Goal: Task Accomplishment & Management: Use online tool/utility

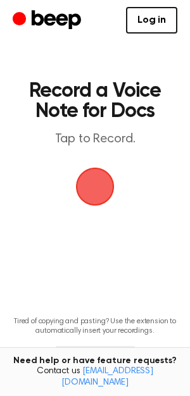
click at [96, 189] on span "button" at bounding box center [94, 186] width 71 height 71
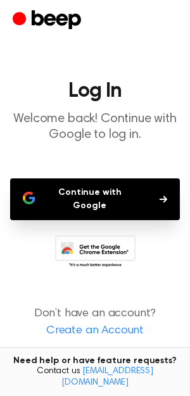
click at [96, 189] on button "Continue with Google" at bounding box center [95, 199] width 170 height 42
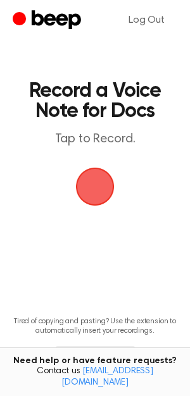
click at [85, 190] on span "button" at bounding box center [95, 187] width 68 height 68
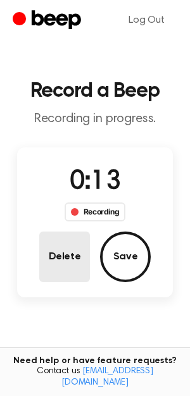
click at [73, 248] on button "Delete" at bounding box center [64, 257] width 51 height 51
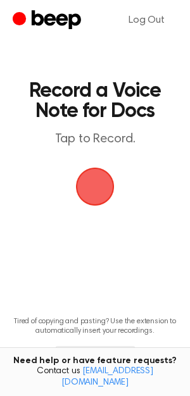
click at [99, 179] on span "button" at bounding box center [95, 187] width 52 height 52
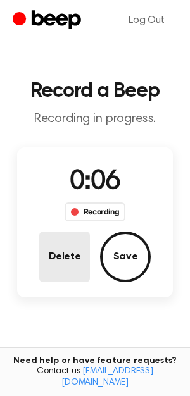
click at [53, 249] on button "Delete" at bounding box center [64, 257] width 51 height 51
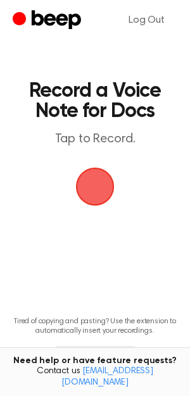
click at [101, 180] on span "button" at bounding box center [95, 187] width 52 height 52
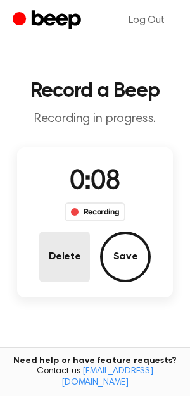
click at [65, 243] on button "Delete" at bounding box center [64, 257] width 51 height 51
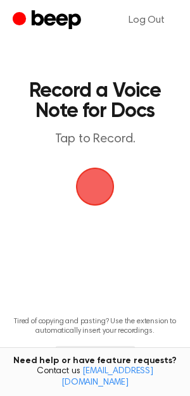
click at [106, 183] on span "button" at bounding box center [94, 186] width 43 height 43
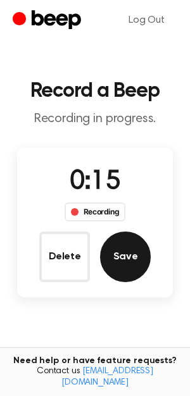
click at [135, 257] on button "Save" at bounding box center [125, 257] width 51 height 51
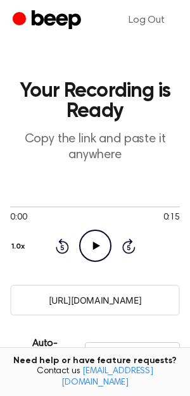
click at [101, 246] on icon "Play Audio" at bounding box center [95, 246] width 32 height 32
click at [118, 170] on main "Your Recording is Ready Copy the link and paste it anywhere 0:01 0:15 Your brow…" at bounding box center [95, 316] width 190 height 633
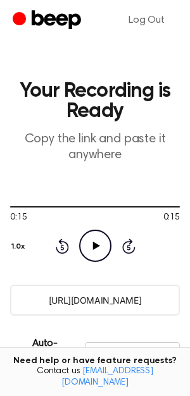
click at [140, 174] on main "Your Recording is Ready Copy the link and paste it anywhere 0:15 0:15 Your brow…" at bounding box center [95, 316] width 190 height 633
click at [167, 154] on p "Copy the link and paste it anywhere" at bounding box center [95, 148] width 170 height 32
click at [159, 327] on div "Auto-Delete/Expire Never | Download" at bounding box center [95, 351] width 170 height 51
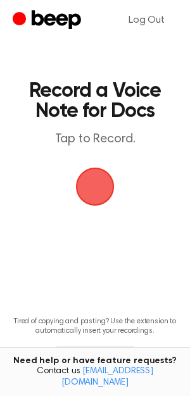
click at [96, 183] on span "button" at bounding box center [94, 186] width 71 height 71
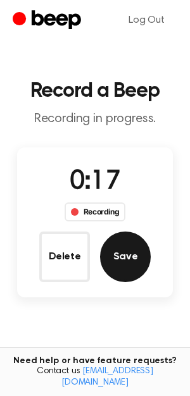
click at [126, 242] on button "Save" at bounding box center [125, 257] width 51 height 51
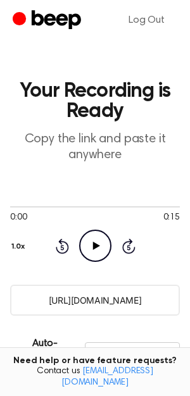
click at [96, 250] on icon "Play Audio" at bounding box center [95, 246] width 32 height 32
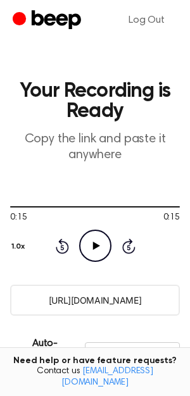
click at [16, 244] on button "1.0x" at bounding box center [20, 247] width 20 height 22
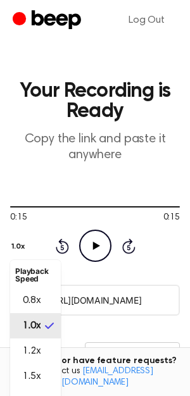
click at [18, 244] on button "1.0x" at bounding box center [20, 247] width 20 height 22
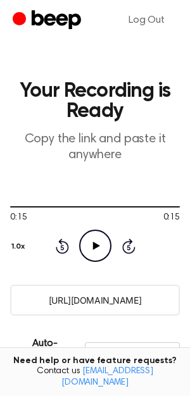
click at [156, 184] on div "0:15 0:15 Your browser does not support the [object Object] element. 1.0x Rewin…" at bounding box center [95, 231] width 170 height 96
click at [70, 70] on main "Your Recording is Ready Copy the link and paste it anywhere 0:15 0:15 Your brow…" at bounding box center [95, 316] width 190 height 633
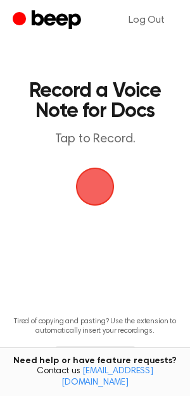
click at [90, 180] on span "button" at bounding box center [94, 186] width 69 height 69
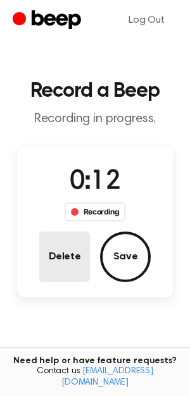
click at [72, 256] on button "Delete" at bounding box center [64, 257] width 51 height 51
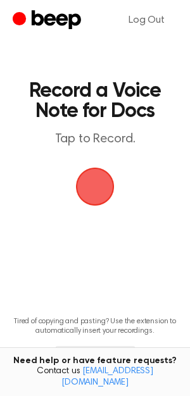
click at [100, 199] on span "button" at bounding box center [95, 187] width 70 height 70
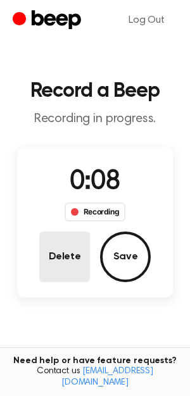
click at [66, 263] on button "Delete" at bounding box center [64, 257] width 51 height 51
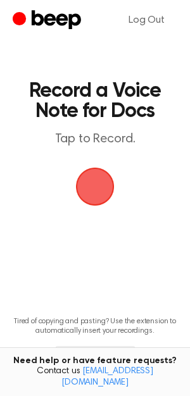
click at [100, 189] on span "button" at bounding box center [94, 186] width 67 height 67
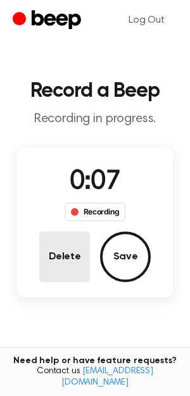
click at [71, 271] on button "Delete" at bounding box center [64, 257] width 51 height 51
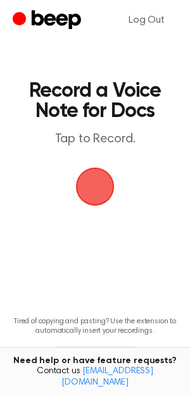
click at [97, 192] on span "button" at bounding box center [94, 186] width 53 height 53
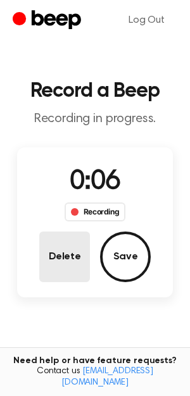
click at [72, 257] on button "Delete" at bounding box center [64, 257] width 51 height 51
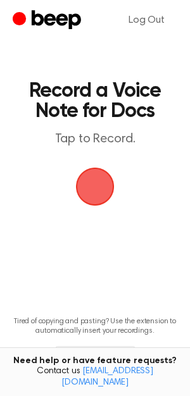
click at [100, 187] on span "button" at bounding box center [94, 186] width 71 height 71
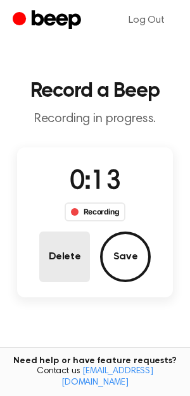
click at [71, 257] on button "Delete" at bounding box center [64, 257] width 51 height 51
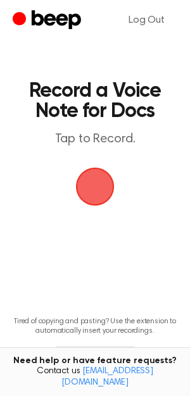
click at [112, 182] on span "button" at bounding box center [94, 186] width 71 height 71
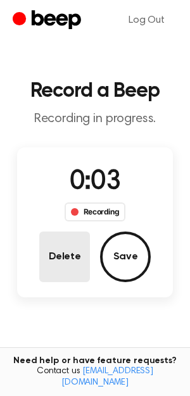
click at [75, 242] on button "Delete" at bounding box center [64, 257] width 51 height 51
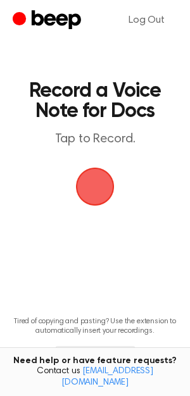
click at [89, 197] on span "button" at bounding box center [94, 186] width 35 height 35
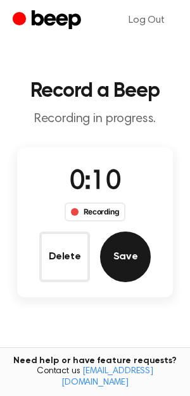
click at [134, 260] on button "Save" at bounding box center [125, 257] width 51 height 51
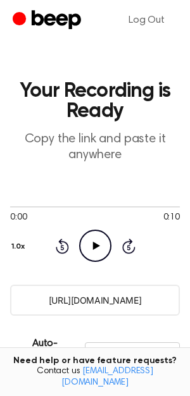
click at [98, 253] on icon "Play Audio" at bounding box center [95, 246] width 32 height 32
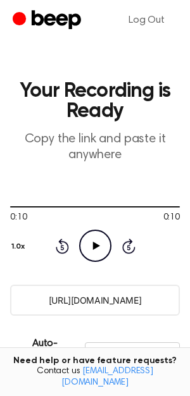
click at [88, 299] on input "https://beep.audio/QqlGnUS" at bounding box center [95, 300] width 170 height 31
click at [38, 300] on input "https://beep.audio/QqlGnUS" at bounding box center [95, 300] width 170 height 31
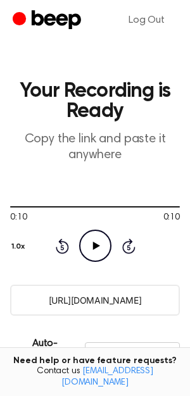
click at [38, 300] on input "https://beep.audio/QqlGnUS" at bounding box center [95, 300] width 170 height 31
click at [87, 302] on input "https://beep.audio/QqlGnUS" at bounding box center [95, 300] width 170 height 31
click at [96, 299] on input "https://beep.audio/QqlGnUS" at bounding box center [95, 300] width 170 height 31
click at [96, 300] on input "https://beep.audio/QqlGnUS" at bounding box center [95, 300] width 170 height 31
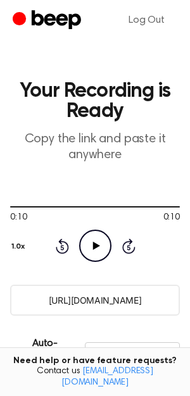
click at [94, 302] on input "https://beep.audio/QqlGnUS" at bounding box center [95, 300] width 170 height 31
click at [139, 299] on input "https://beep.audio/QqlGnUS" at bounding box center [95, 300] width 170 height 31
click at [81, 300] on input "https://beep.audio/QqlGnUS" at bounding box center [95, 300] width 170 height 31
click at [176, 317] on main "Your Recording is Ready Copy the link and paste it anywhere 0:10 0:10 Your brow…" at bounding box center [95, 316] width 190 height 633
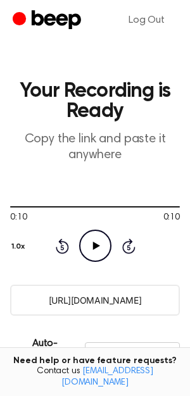
click at [173, 333] on div "Auto-Delete/Expire Never | Download" at bounding box center [95, 351] width 170 height 51
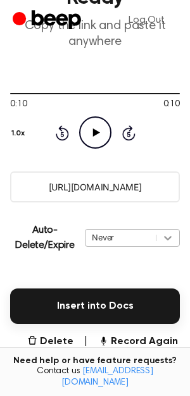
click at [170, 247] on div "Never" at bounding box center [132, 238] width 95 height 18
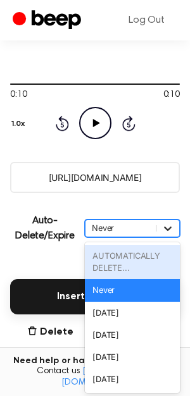
scroll to position [124, 0]
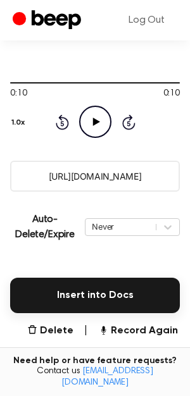
click at [66, 254] on main "Your Recording is Ready Copy the link and paste it anywhere 0:10 0:10 Your brow…" at bounding box center [95, 192] width 190 height 633
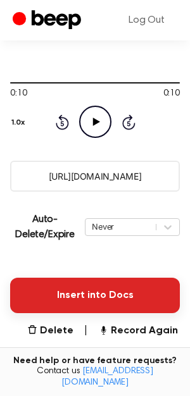
click at [102, 297] on button "Insert into Docs" at bounding box center [95, 295] width 170 height 35
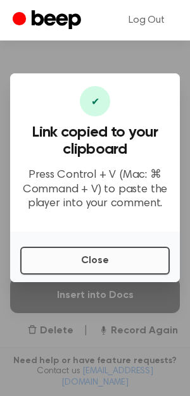
click at [107, 259] on button "Close" at bounding box center [94, 261] width 149 height 28
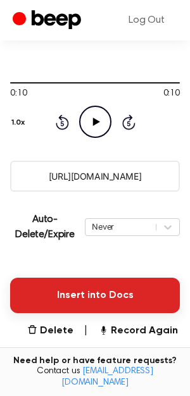
click at [114, 288] on button "Insert into Docs" at bounding box center [95, 295] width 170 height 35
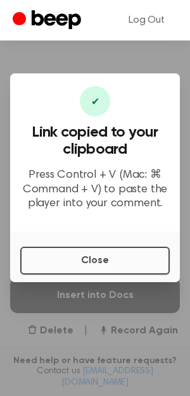
click at [108, 254] on button "Close" at bounding box center [94, 261] width 149 height 28
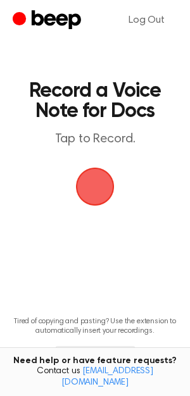
click at [89, 178] on span "button" at bounding box center [94, 186] width 70 height 70
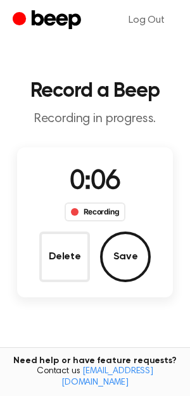
click at [180, 228] on main "Record a Beep Recording in progress. 0:06 Recording Delete Save Tired of copyin…" at bounding box center [95, 233] width 190 height 467
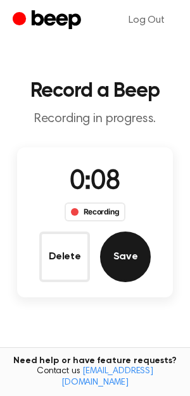
click at [135, 254] on button "Save" at bounding box center [125, 257] width 51 height 51
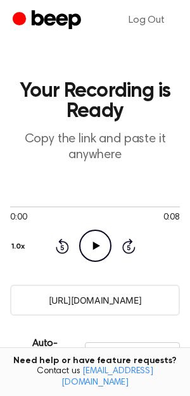
click at [97, 245] on icon at bounding box center [95, 246] width 7 height 8
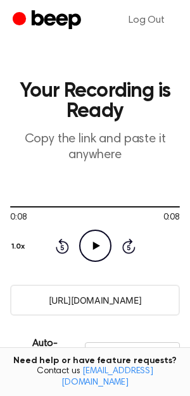
click at [95, 252] on icon "Play Audio" at bounding box center [95, 246] width 32 height 32
click at [117, 323] on main "Your Recording is Ready Copy the link and paste it anywhere 0:08 0:08 Your brow…" at bounding box center [95, 316] width 190 height 633
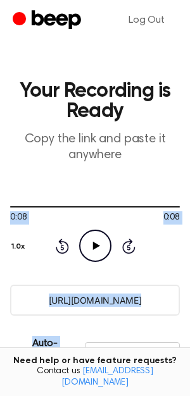
drag, startPoint x: 117, startPoint y: 323, endPoint x: 183, endPoint y: 279, distance: 79.5
click at [184, 279] on main "Your Recording is Ready Copy the link and paste it anywhere 0:08 0:08 Your brow…" at bounding box center [95, 316] width 190 height 633
click at [183, 279] on main "Your Recording is Ready Copy the link and paste it anywhere 0:08 0:08 Your brow…" at bounding box center [95, 316] width 190 height 633
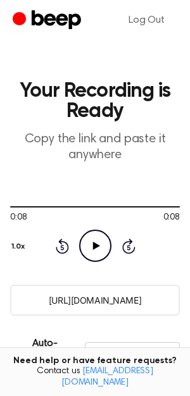
click at [176, 244] on div "0:08 0:08 Your browser does not support the [object Object] element. 1.0x Rewin…" at bounding box center [95, 231] width 170 height 61
drag, startPoint x: 176, startPoint y: 244, endPoint x: 176, endPoint y: 225, distance: 18.4
click at [176, 225] on div "0:08 0:08 Your browser does not support the [object Object] element. 1.0x Rewin…" at bounding box center [95, 231] width 170 height 61
drag, startPoint x: 179, startPoint y: 157, endPoint x: 161, endPoint y: 193, distance: 40.5
click at [161, 193] on main "Your Recording is Ready Copy the link and paste it anywhere 0:08 0:08 Your brow…" at bounding box center [95, 316] width 190 height 633
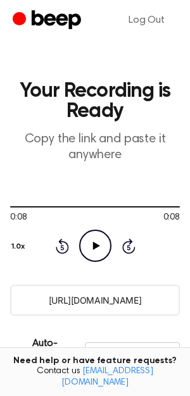
click at [156, 242] on div "0:08 0:08 Your browser does not support the [object Object] element. 1.0x Rewin…" at bounding box center [95, 231] width 170 height 61
click at [160, 247] on div "0:08 0:08 Your browser does not support the [object Object] element. 1.0x Rewin…" at bounding box center [95, 231] width 170 height 61
drag, startPoint x: 182, startPoint y: 350, endPoint x: 182, endPoint y: 337, distance: 13.9
click at [182, 337] on main "Your Recording is Ready Copy the link and paste it anywhere 0:08 0:08 Your brow…" at bounding box center [95, 316] width 190 height 633
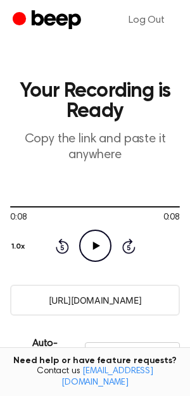
click at [170, 127] on header "Your Recording is Ready Copy the link and paste it anywhere" at bounding box center [95, 122] width 170 height 82
drag, startPoint x: 170, startPoint y: 127, endPoint x: 169, endPoint y: 121, distance: 6.5
click at [170, 121] on header "Your Recording is Ready Copy the link and paste it anywhere" at bounding box center [95, 122] width 170 height 82
click at [171, 153] on p "Copy the link and paste it anywhere" at bounding box center [95, 148] width 170 height 32
click at [35, 300] on input "https://beep.audio/uwYe3Ym" at bounding box center [95, 300] width 170 height 31
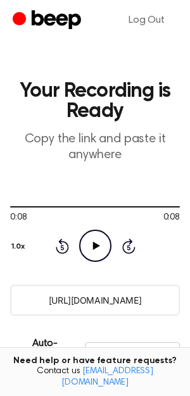
click at [137, 163] on p "Copy the link and paste it anywhere" at bounding box center [95, 148] width 170 height 32
click at [184, 347] on main "Your Recording is Ready Copy the link and paste it anywhere 0:08 0:08 Your brow…" at bounding box center [95, 316] width 190 height 633
drag, startPoint x: 184, startPoint y: 347, endPoint x: 181, endPoint y: 326, distance: 21.7
click at [181, 326] on main "Your Recording is Ready Copy the link and paste it anywhere 0:08 0:08 Your brow…" at bounding box center [95, 316] width 190 height 633
click at [166, 259] on div "0:08 0:08 Your browser does not support the [object Object] element. 1.0x Rewin…" at bounding box center [95, 231] width 170 height 61
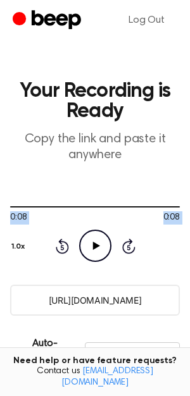
click at [166, 259] on div "0:08 0:08 Your browser does not support the [object Object] element. 1.0x Rewin…" at bounding box center [95, 231] width 170 height 61
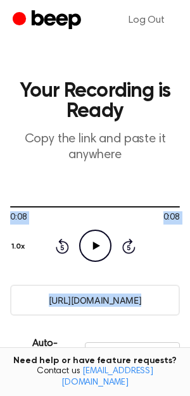
click at [166, 259] on div "0:08 0:08 Your browser does not support the [object Object] element. 1.0x Rewin…" at bounding box center [95, 231] width 170 height 61
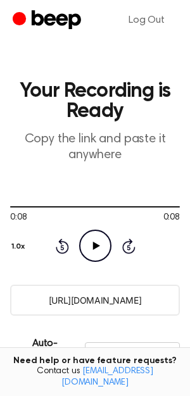
click at [171, 187] on div "0:08 0:08 Your browser does not support the [object Object] element. 1.0x Rewin…" at bounding box center [95, 231] width 170 height 96
click at [18, 344] on p "Auto-Delete/Expire" at bounding box center [45, 351] width 70 height 30
drag, startPoint x: 52, startPoint y: 352, endPoint x: 52, endPoint y: 333, distance: 19.0
click at [52, 333] on div "Auto-Delete/Expire Never | Download" at bounding box center [95, 351] width 170 height 51
click at [22, 327] on div "Auto-Delete/Expire Never | Download" at bounding box center [95, 351] width 170 height 51
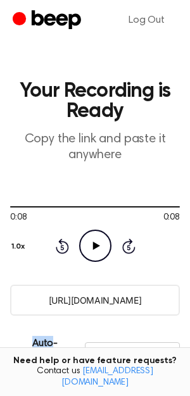
drag, startPoint x: 22, startPoint y: 327, endPoint x: 22, endPoint y: 318, distance: 9.5
click at [22, 318] on main "Your Recording is Ready Copy the link and paste it anywhere 0:08 0:08 Your brow…" at bounding box center [95, 316] width 190 height 633
click at [27, 278] on div "0:08 0:08 Your browser does not support the [object Object] element. 1.0x Rewin…" at bounding box center [95, 231] width 170 height 96
drag, startPoint x: 27, startPoint y: 278, endPoint x: 36, endPoint y: 209, distance: 69.6
click at [36, 209] on div "0:08 0:08 Your browser does not support the [object Object] element. 1.0x Rewin…" at bounding box center [95, 231] width 170 height 96
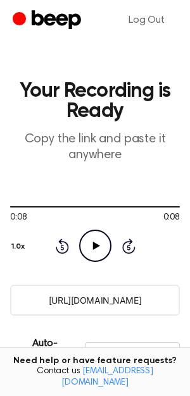
click at [59, 178] on main "Your Recording is Ready Copy the link and paste it anywhere 0:08 0:08 Your brow…" at bounding box center [95, 316] width 190 height 633
click at [98, 252] on icon "Play Audio" at bounding box center [95, 246] width 32 height 32
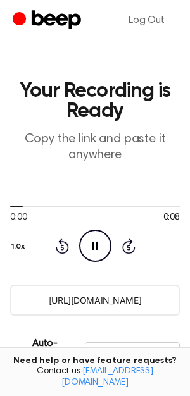
drag, startPoint x: 172, startPoint y: 252, endPoint x: 173, endPoint y: 241, distance: 10.8
click at [173, 241] on div "0:00 0:08 Your browser does not support the [object Object] element. 1.0x Rewin…" at bounding box center [95, 231] width 170 height 61
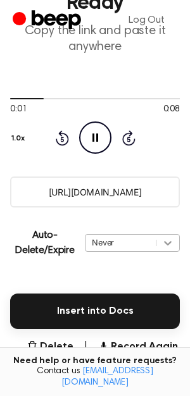
click at [168, 252] on div "Never" at bounding box center [132, 243] width 95 height 18
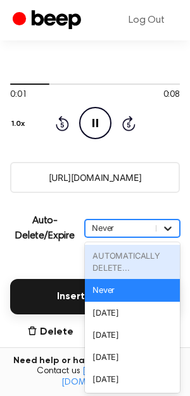
scroll to position [124, 0]
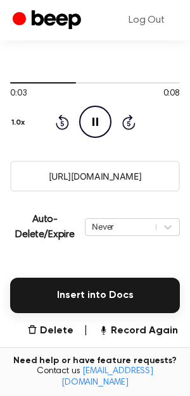
click at [59, 259] on main "Your Recording is Ready Copy the link and paste it anywhere 0:03 0:08 Your brow…" at bounding box center [95, 192] width 190 height 633
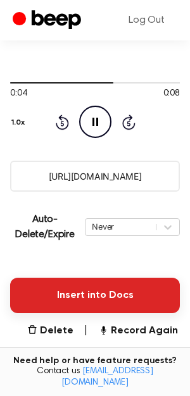
click at [112, 290] on button "Insert into Docs" at bounding box center [95, 295] width 170 height 35
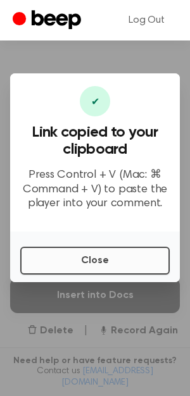
click at [108, 261] on button "Close" at bounding box center [94, 261] width 149 height 28
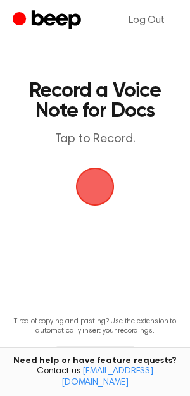
click at [96, 182] on span "button" at bounding box center [95, 186] width 65 height 65
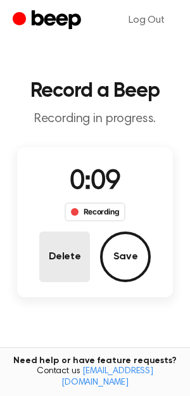
click at [67, 244] on button "Delete" at bounding box center [64, 257] width 51 height 51
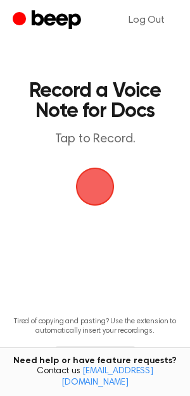
click at [89, 194] on span "button" at bounding box center [95, 187] width 62 height 62
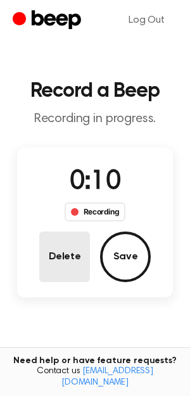
click at [74, 261] on button "Delete" at bounding box center [64, 257] width 51 height 51
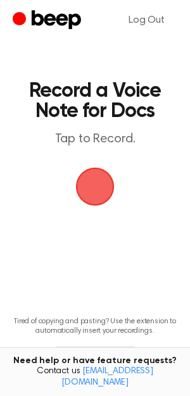
click at [101, 187] on span "button" at bounding box center [95, 187] width 70 height 70
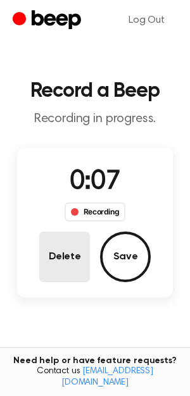
click at [58, 249] on button "Delete" at bounding box center [64, 257] width 51 height 51
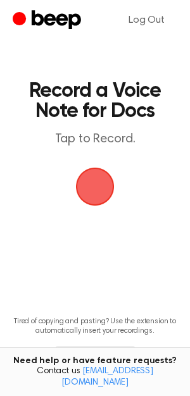
click at [92, 193] on span "button" at bounding box center [94, 186] width 63 height 63
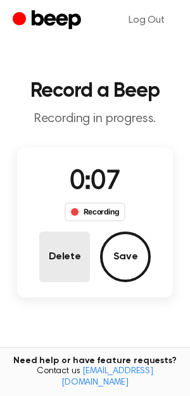
click at [65, 246] on button "Delete" at bounding box center [64, 257] width 51 height 51
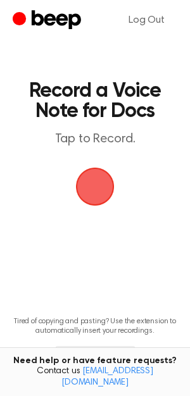
click at [99, 190] on span "button" at bounding box center [94, 186] width 71 height 71
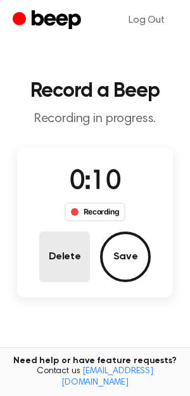
click at [63, 245] on button "Delete" at bounding box center [64, 257] width 51 height 51
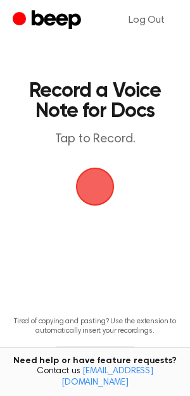
click at [85, 195] on span "button" at bounding box center [95, 187] width 66 height 66
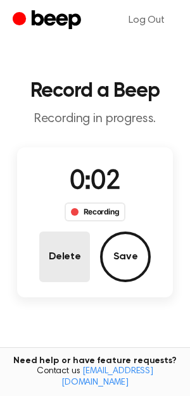
click at [59, 264] on button "Delete" at bounding box center [64, 257] width 51 height 51
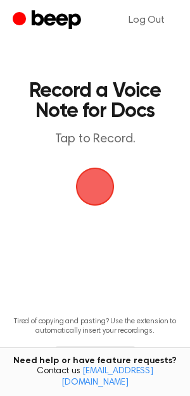
click at [86, 191] on span "button" at bounding box center [94, 186] width 71 height 71
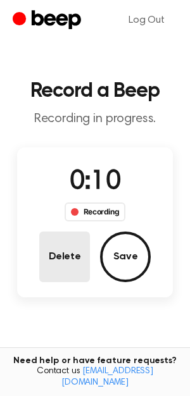
click at [60, 240] on button "Delete" at bounding box center [64, 257] width 51 height 51
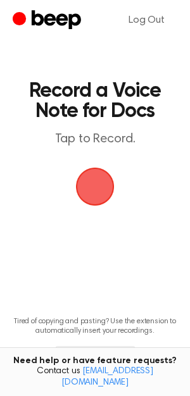
click at [89, 187] on span "button" at bounding box center [94, 186] width 71 height 71
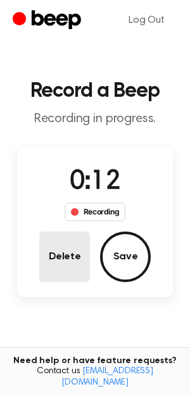
click at [75, 256] on button "Delete" at bounding box center [64, 257] width 51 height 51
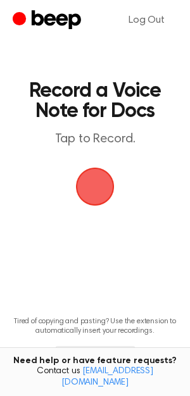
click at [90, 178] on span "button" at bounding box center [94, 186] width 71 height 71
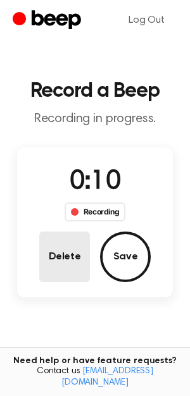
click at [63, 262] on button "Delete" at bounding box center [64, 257] width 51 height 51
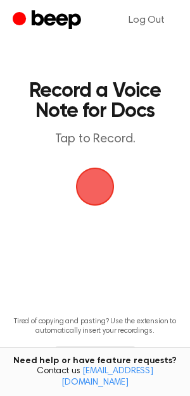
click at [94, 189] on span "button" at bounding box center [95, 186] width 68 height 68
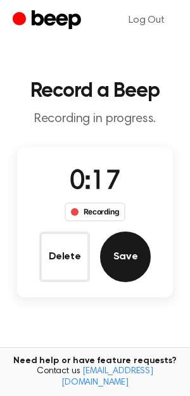
click at [129, 262] on button "Save" at bounding box center [125, 257] width 51 height 51
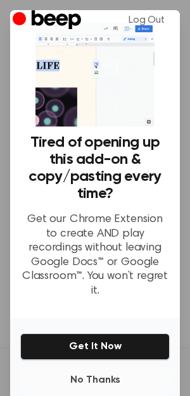
click at [87, 372] on button "No Thanks" at bounding box center [94, 380] width 149 height 25
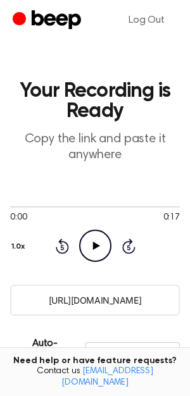
click at [94, 255] on icon "Play Audio" at bounding box center [95, 246] width 32 height 32
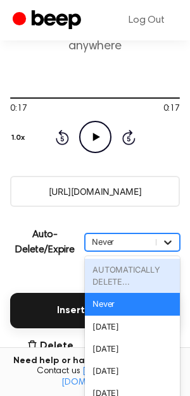
click at [166, 251] on div "option AUTOMATICALLY DELETE... focused disabled, 1 of 6. 6 results available. U…" at bounding box center [132, 242] width 95 height 18
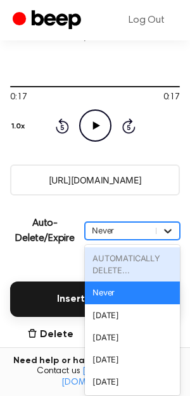
scroll to position [124, 0]
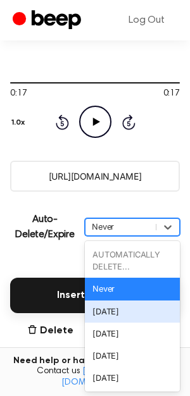
click at [51, 256] on main "Your Recording is Ready Copy the link and paste it anywhere 0:17 0:17 Your brow…" at bounding box center [95, 192] width 190 height 633
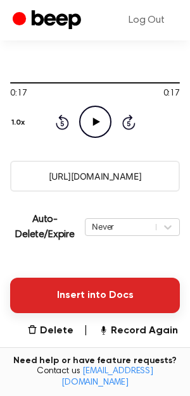
click at [98, 299] on button "Insert into Docs" at bounding box center [95, 295] width 170 height 35
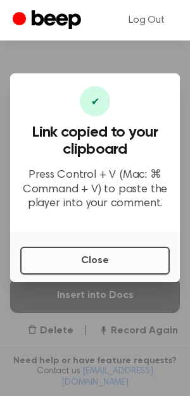
click at [108, 263] on button "Close" at bounding box center [94, 261] width 149 height 28
